Goal: Transaction & Acquisition: Obtain resource

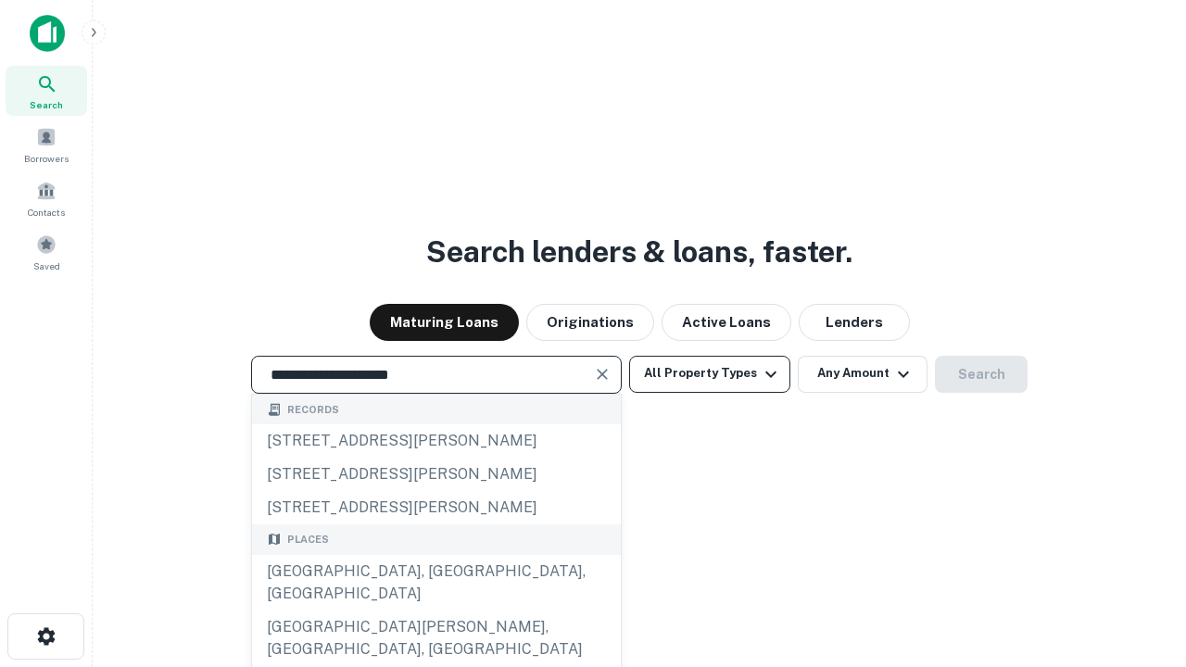
type input "**********"
click at [710, 373] on button "All Property Types" at bounding box center [709, 374] width 161 height 37
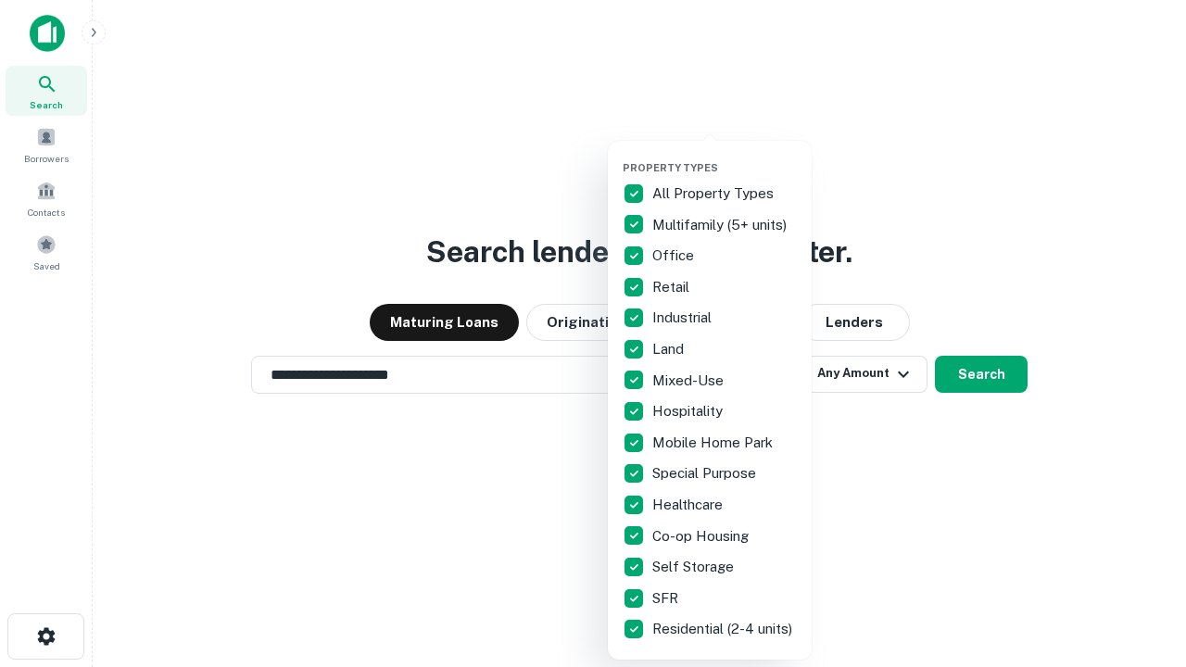
click at [725, 156] on button "button" at bounding box center [725, 156] width 204 height 1
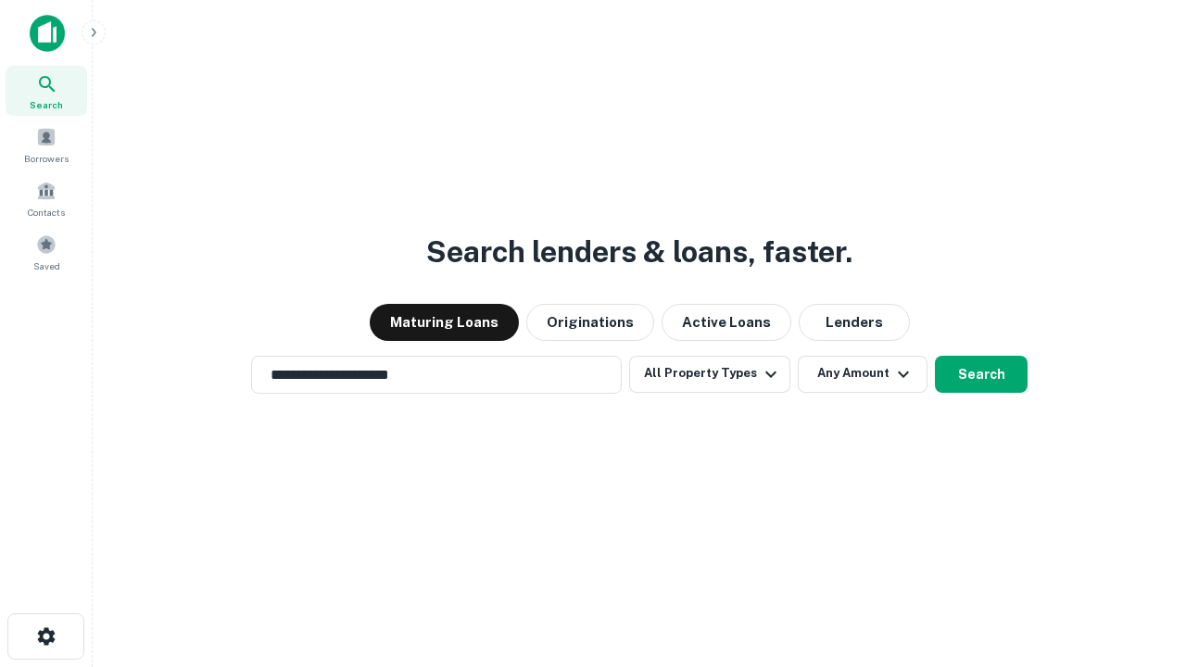
scroll to position [29, 0]
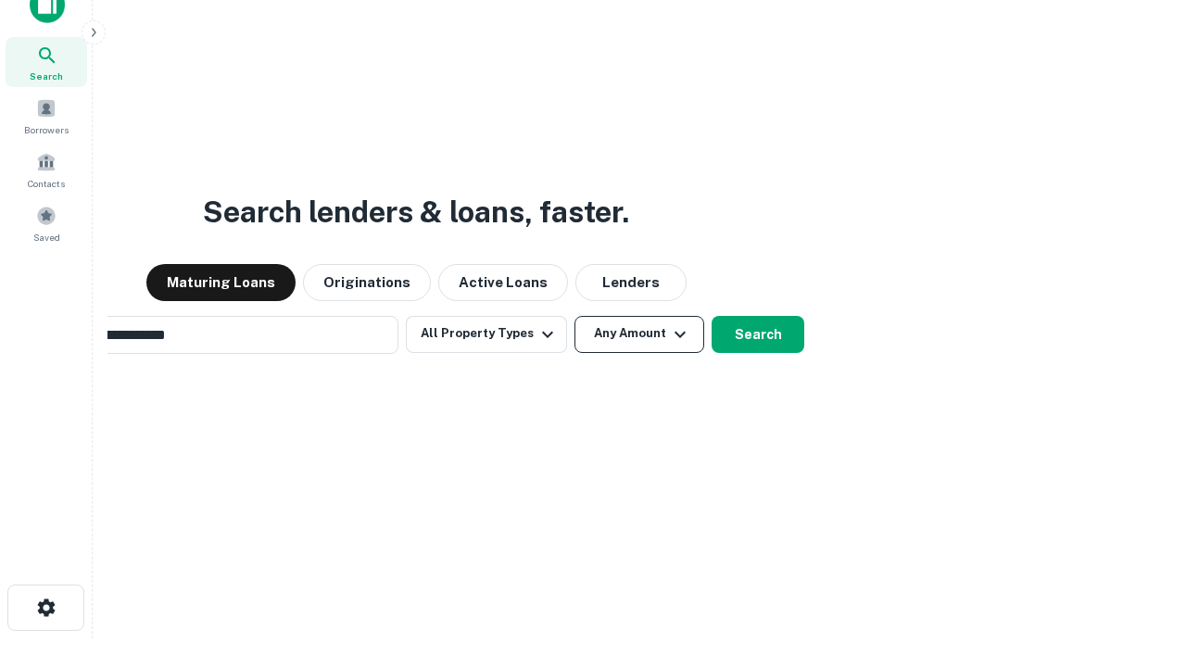
click at [575, 316] on button "Any Amount" at bounding box center [640, 334] width 130 height 37
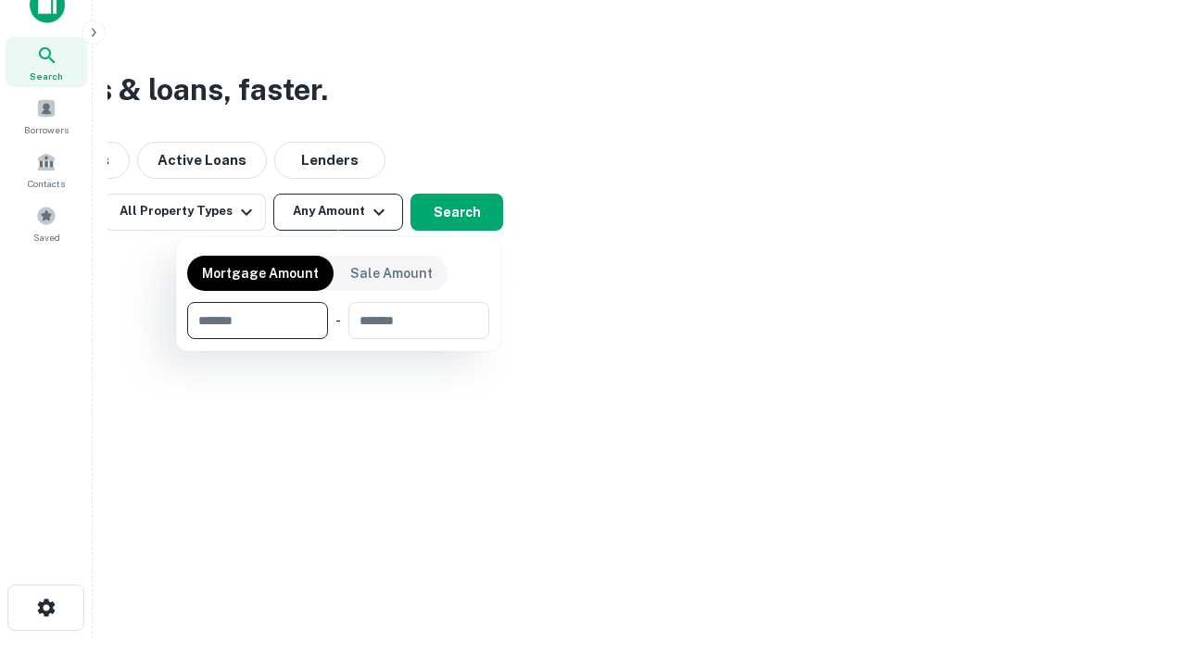
scroll to position [30, 0]
type input "*******"
click at [338, 339] on button "button" at bounding box center [338, 339] width 302 height 1
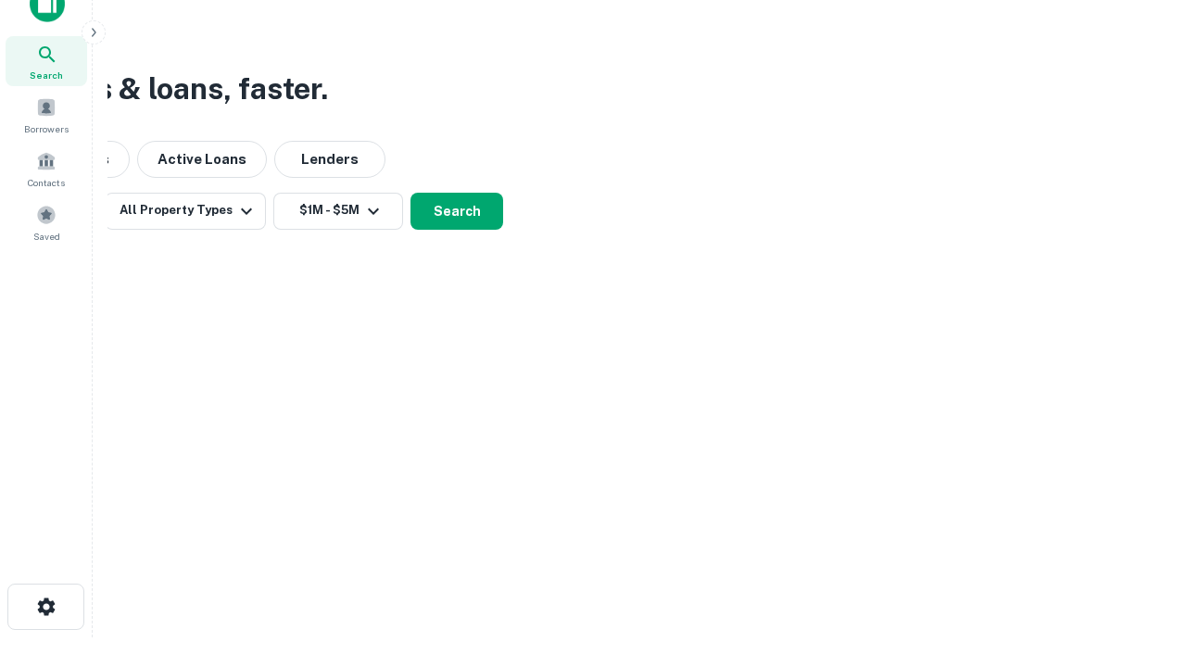
scroll to position [29, 0]
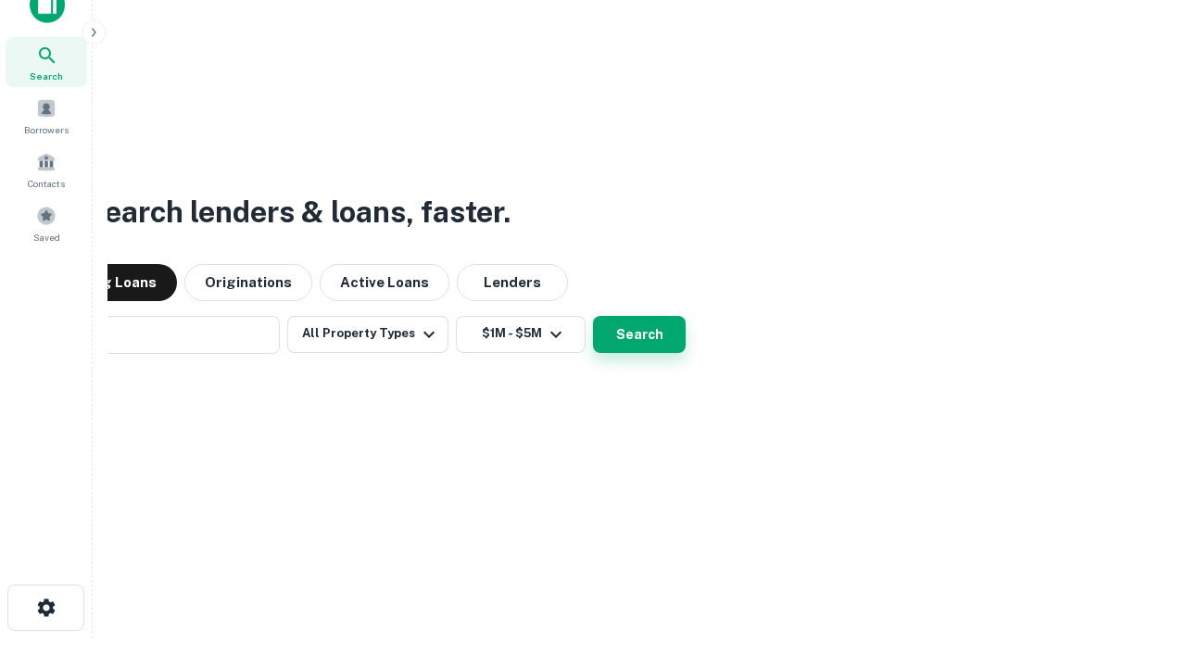
click at [593, 316] on button "Search" at bounding box center [639, 334] width 93 height 37
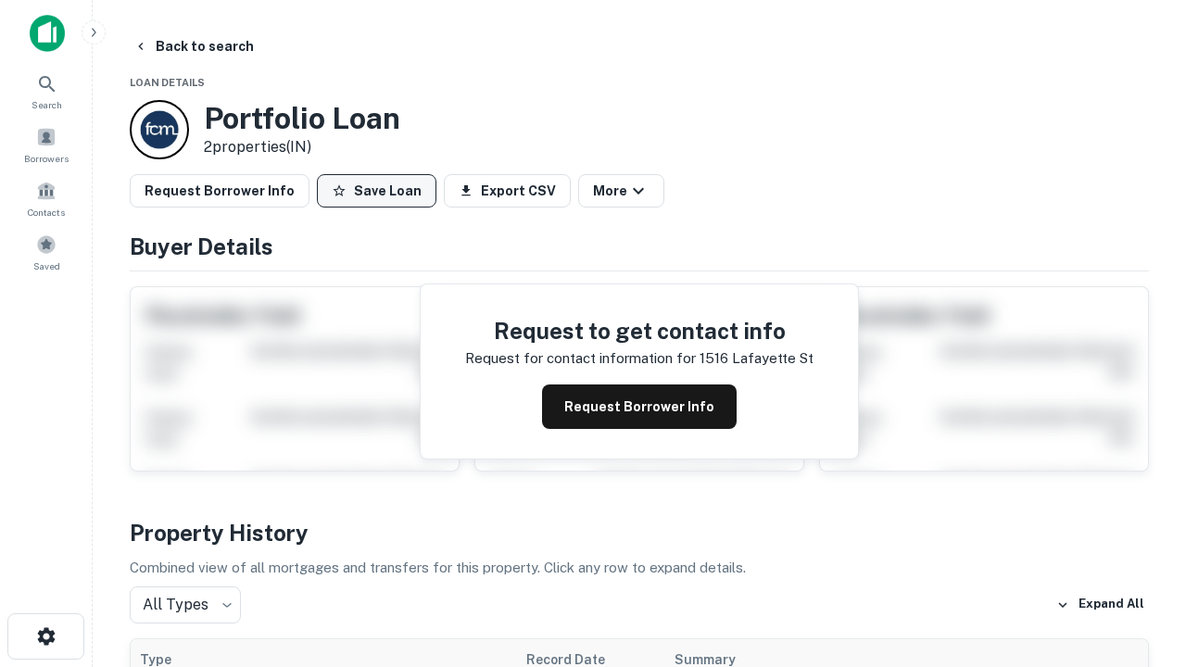
click at [376, 191] on button "Save Loan" at bounding box center [377, 190] width 120 height 33
